Goal: Book appointment/travel/reservation

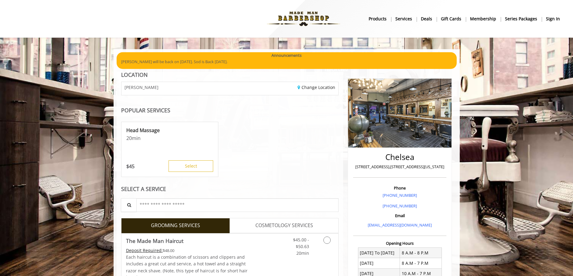
click at [554, 18] on b "sign in" at bounding box center [553, 18] width 14 height 7
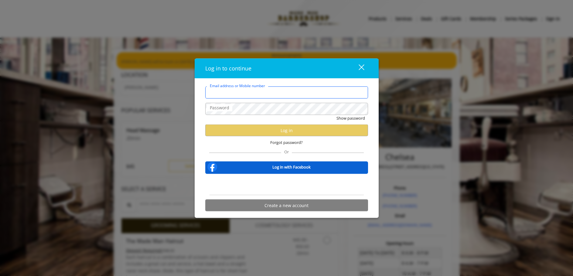
click at [368, 87] on div at bounding box center [368, 87] width 0 height 0
click at [236, 156] on form "Email address or Mobile number Password Show password Log in Forgot password? O…" at bounding box center [286, 151] width 163 height 128
click at [244, 94] on label "Email address or Mobile number" at bounding box center [243, 91] width 73 height 7
click at [244, 94] on input "Email address or Mobile number" at bounding box center [286, 93] width 163 height 12
click at [344, 153] on div "Or" at bounding box center [286, 151] width 155 height 4
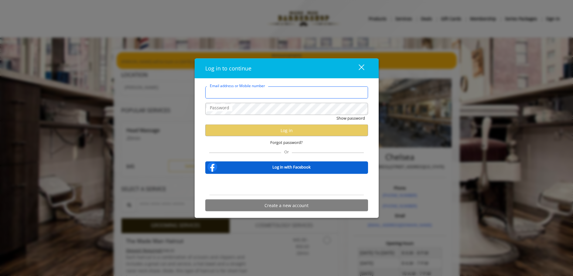
click at [269, 95] on input "Email address or Mobile number" at bounding box center [286, 93] width 163 height 12
type input "**********"
click at [319, 74] on div "Log in to continue close" at bounding box center [287, 69] width 184 height 20
click at [276, 142] on span "Forgot password?" at bounding box center [286, 142] width 33 height 6
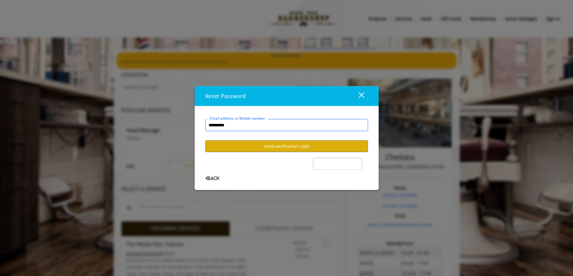
type input "**********"
click at [280, 145] on button "Send verification code" at bounding box center [286, 146] width 163 height 12
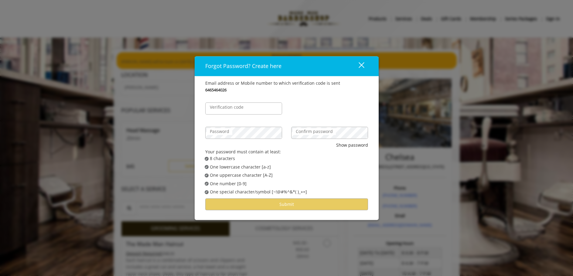
click at [238, 105] on label "Verification code" at bounding box center [227, 107] width 40 height 7
click at [238, 105] on input "Verification code" at bounding box center [243, 108] width 77 height 12
type input "******"
click at [217, 135] on label "Password" at bounding box center [220, 131] width 26 height 7
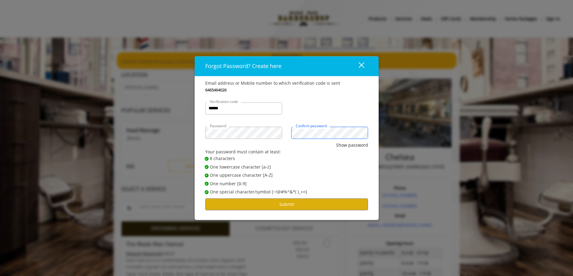
click at [336, 142] on button "Show password" at bounding box center [352, 145] width 32 height 7
click at [372, 108] on div "****** Verification code" at bounding box center [287, 105] width 172 height 24
click at [311, 202] on button "Submit" at bounding box center [286, 205] width 163 height 12
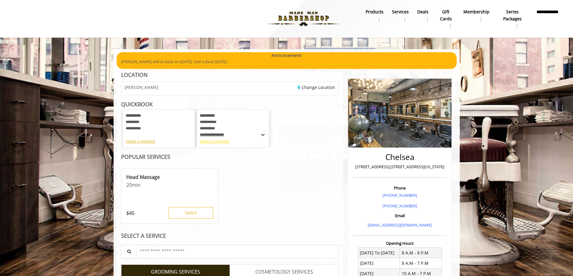
click at [222, 139] on div "Select a timeslot" at bounding box center [233, 141] width 66 height 6
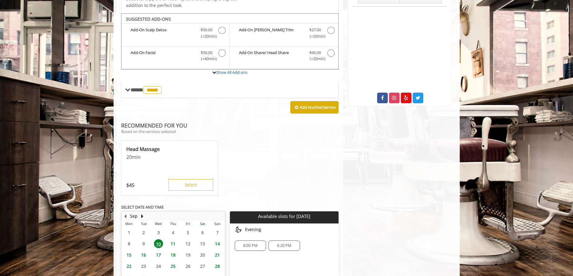
scroll to position [283, 0]
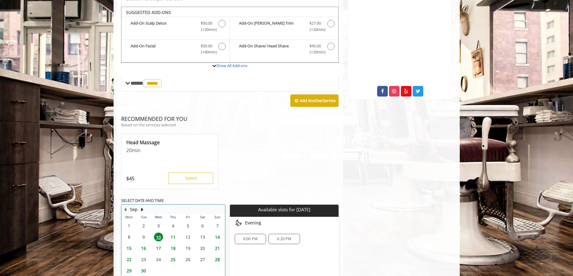
click at [187, 232] on table "Mon Tue Wed Thu Fri Sat Sun 1 2 3 4 5 6 7 8 9 10 11 12 13 14 15 16 17 18 19 20 …" at bounding box center [173, 254] width 103 height 81
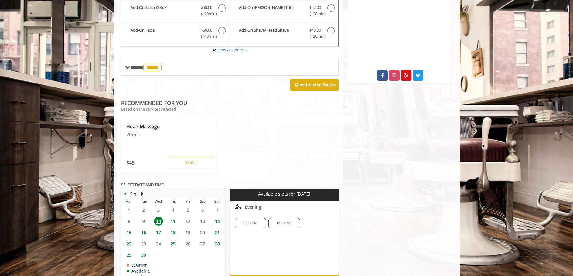
scroll to position [314, 0]
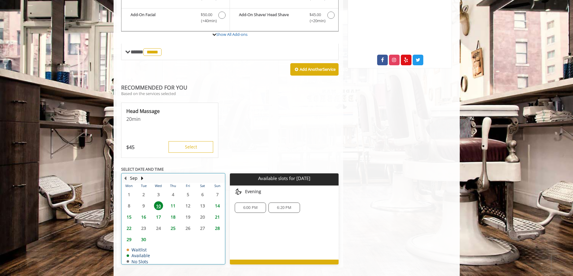
click at [188, 199] on table "Mon Tue Wed Thu Fri Sat Sun 1 2 3 4 5 6 7 8 9 10 11 12 13 14 15 16 17 18 19 20 …" at bounding box center [173, 223] width 103 height 81
click at [187, 200] on table "Mon Tue Wed Thu Fri Sat Sun 1 2 3 4 5 6 7 8 9 10 11 12 13 14 15 16 17 18 19 20 …" at bounding box center [173, 223] width 103 height 81
click at [174, 201] on span "11" at bounding box center [173, 205] width 9 height 9
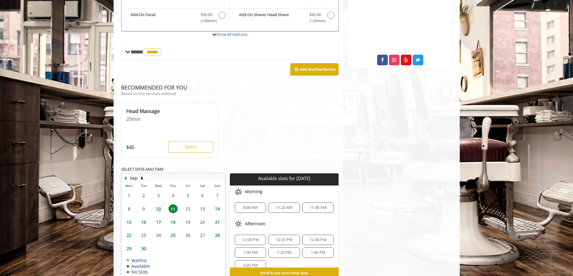
scroll to position [327, 0]
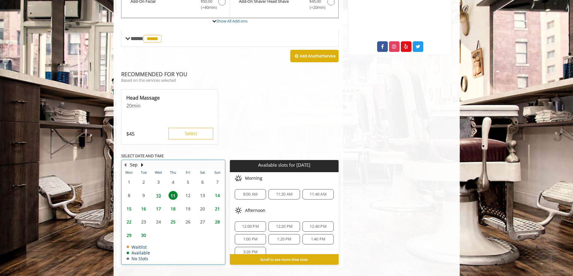
click at [187, 187] on table "Mon Tue Wed Thu Fri Sat Sun 1 2 3 4 5 6 7 8 9 10 11 12 13 14 15 16 17 18 19 20 …" at bounding box center [173, 217] width 103 height 95
click at [190, 183] on table "Mon Tue Wed Thu Fri Sat Sun 1 2 3 4 5 6 7 8 9 10 11 12 13 14 15 16 17 18 19 20 …" at bounding box center [173, 217] width 103 height 95
click at [190, 190] on table "Mon Tue Wed Thu Fri Sat Sun 1 2 3 4 5 6 7 8 9 10 11 12 13 14 15 16 17 18 19 20 …" at bounding box center [173, 217] width 103 height 95
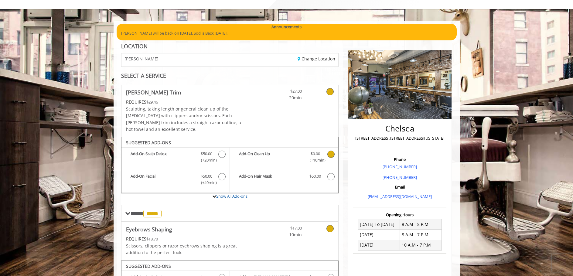
scroll to position [122, 0]
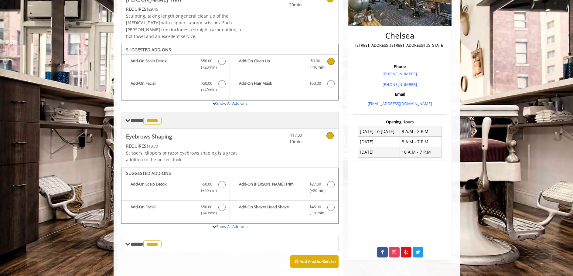
click at [158, 117] on span "*****" at bounding box center [152, 121] width 18 height 8
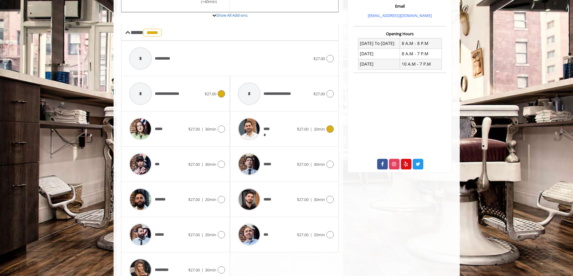
scroll to position [213, 0]
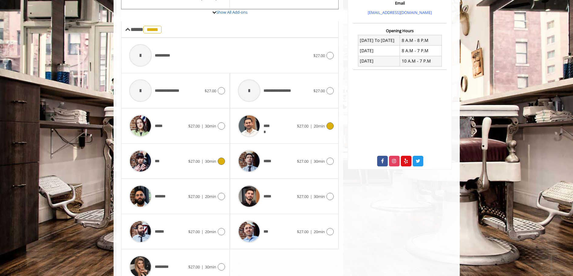
click at [218, 158] on icon at bounding box center [221, 161] width 7 height 7
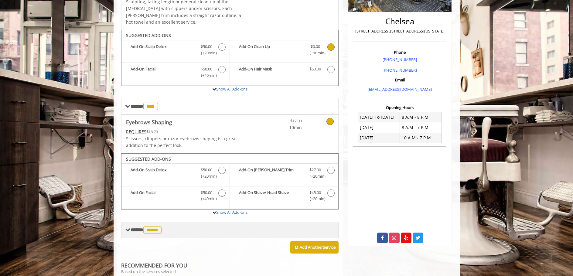
scroll to position [191, 0]
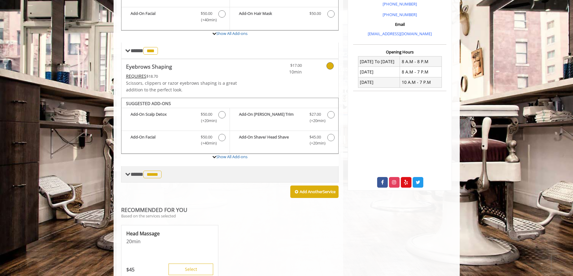
click at [156, 171] on span "*****" at bounding box center [152, 175] width 18 height 8
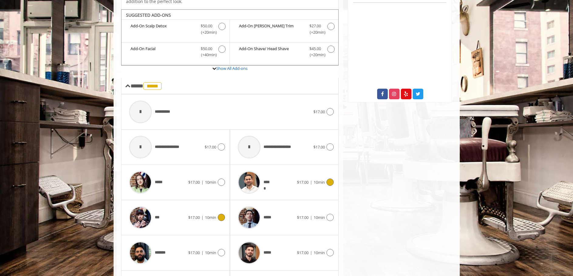
scroll to position [283, 0]
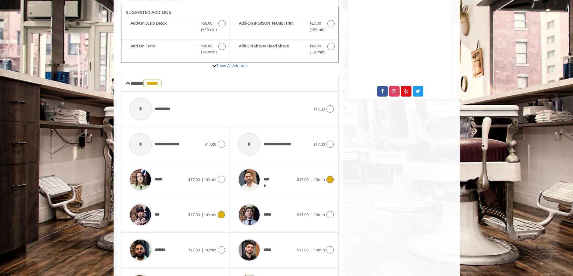
click at [221, 211] on icon at bounding box center [221, 214] width 7 height 7
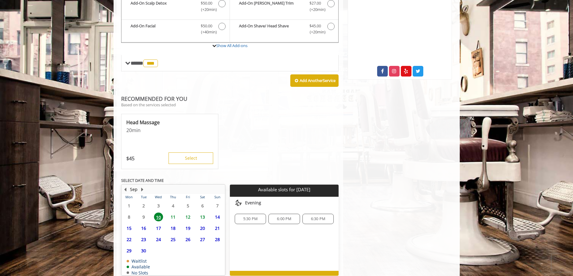
scroll to position [314, 0]
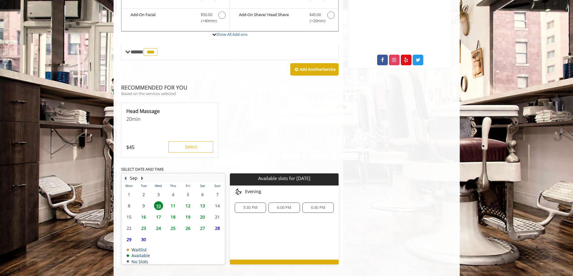
click at [189, 201] on span "12" at bounding box center [188, 205] width 9 height 9
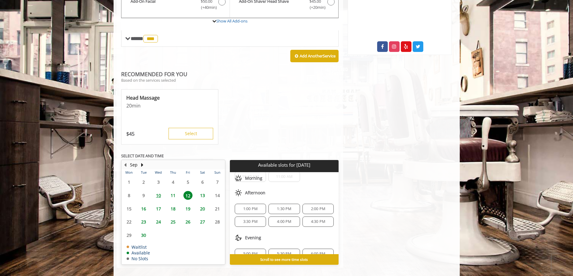
scroll to position [33, 0]
click at [245, 217] on span "3:30 PM" at bounding box center [250, 219] width 14 height 5
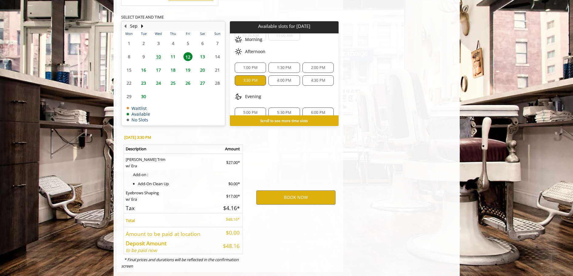
scroll to position [471, 0]
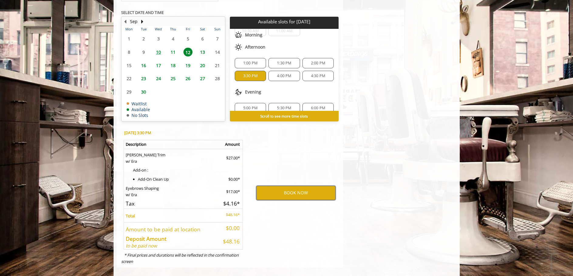
click at [285, 186] on button "BOOK NOW" at bounding box center [295, 193] width 79 height 14
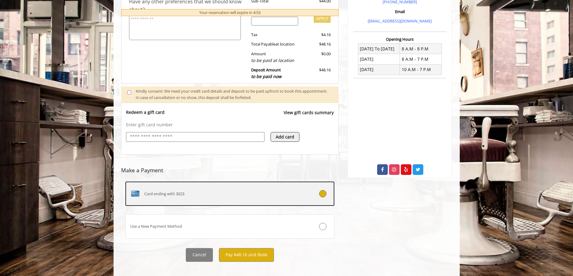
scroll to position [211, 0]
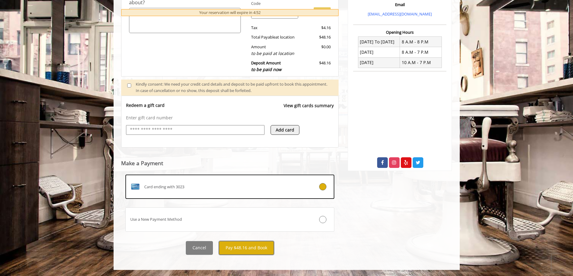
click at [239, 243] on button "Pay $48.16 and Book" at bounding box center [246, 248] width 55 height 14
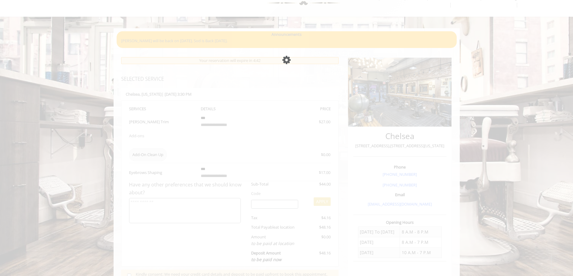
scroll to position [61, 0]
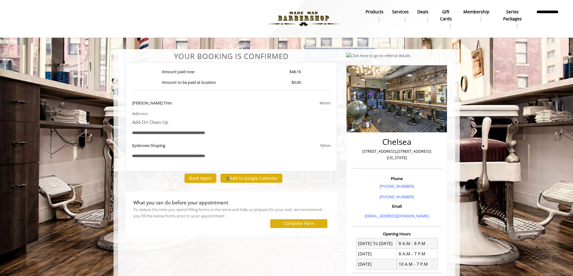
click at [196, 180] on button "Book Again" at bounding box center [201, 178] width 32 height 9
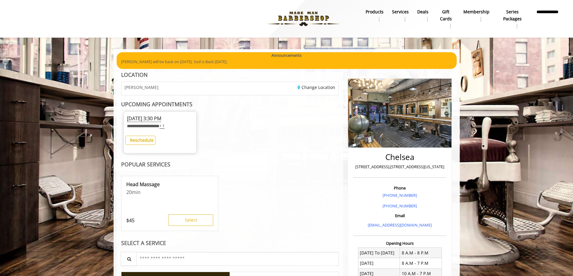
click at [165, 127] on span "+ 1" at bounding box center [162, 125] width 5 height 5
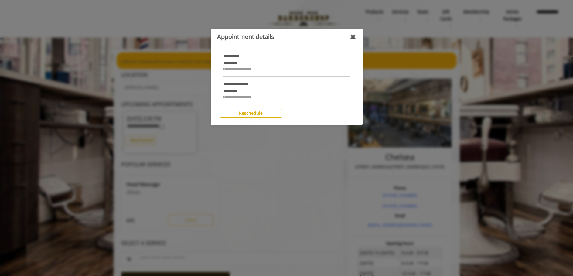
click at [351, 34] on div "✖" at bounding box center [353, 37] width 6 height 12
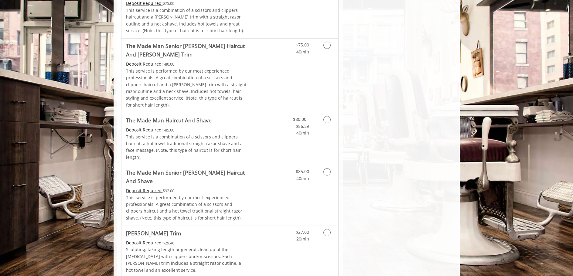
scroll to position [638, 0]
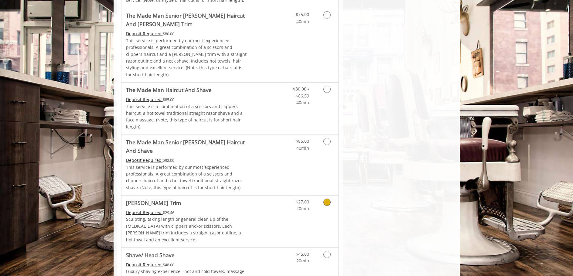
click at [328, 199] on icon "Grooming services" at bounding box center [327, 202] width 7 height 7
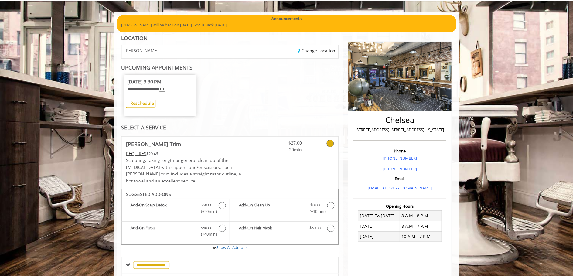
scroll to position [37, 0]
click at [151, 104] on b "Reschedule" at bounding box center [143, 104] width 24 height 6
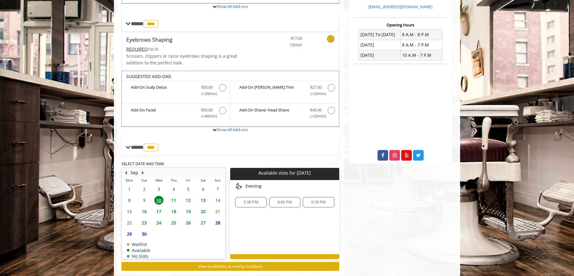
scroll to position [225, 0]
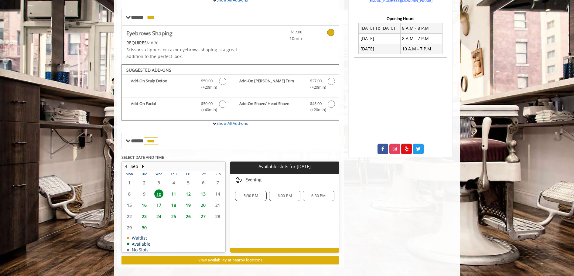
click at [189, 190] on span "12" at bounding box center [188, 194] width 9 height 9
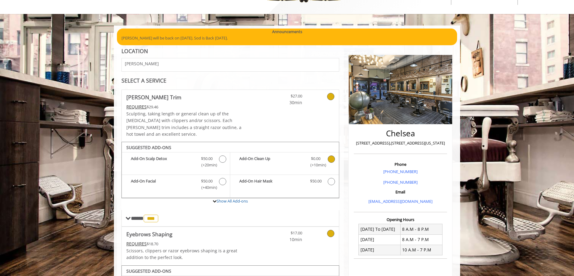
scroll to position [0, 0]
